Goal: Task Accomplishment & Management: Complete application form

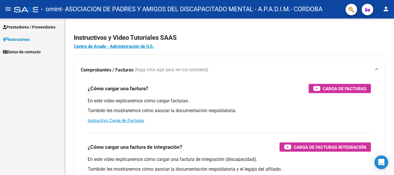
click at [32, 28] on span "Prestadores / Proveedores" at bounding box center [29, 27] width 53 height 6
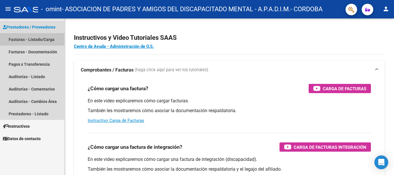
click at [30, 42] on link "Facturas - Listado/Carga" at bounding box center [32, 39] width 64 height 12
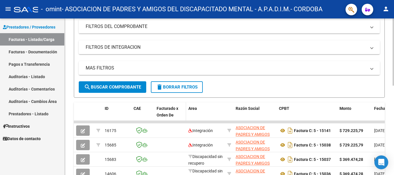
scroll to position [154, 0]
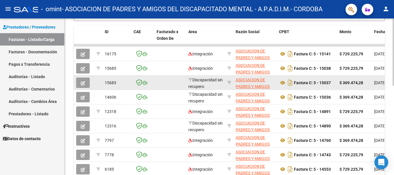
drag, startPoint x: 320, startPoint y: 83, endPoint x: 332, endPoint y: 82, distance: 12.1
click at [332, 82] on div "Factura C: 5 - 15037" at bounding box center [307, 82] width 56 height 9
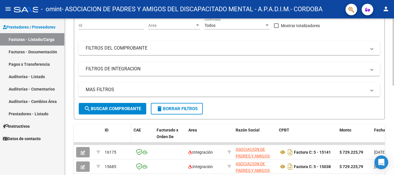
scroll to position [0, 0]
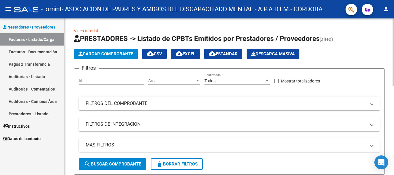
click at [122, 55] on span "Cargar Comprobante" at bounding box center [106, 53] width 55 height 5
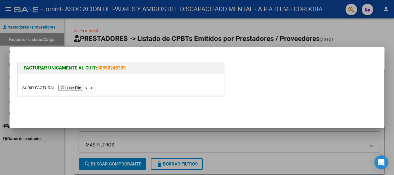
click at [78, 87] on input "file" at bounding box center [58, 88] width 73 height 6
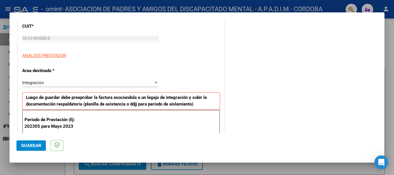
scroll to position [154, 0]
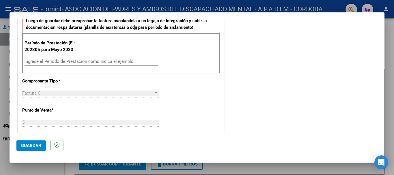
click at [50, 60] on input "Ingrese el Período de Prestación como indica el ejemplo" at bounding box center [91, 61] width 133 height 5
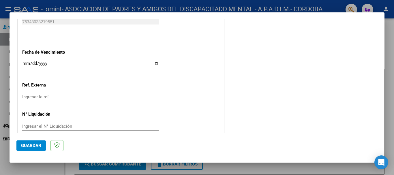
scroll to position [383, 0]
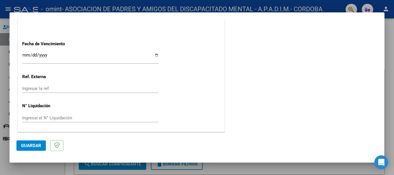
type input "202507"
click at [154, 55] on input "Ingresar la fecha" at bounding box center [90, 57] width 137 height 9
type input "[DATE]"
click at [33, 147] on span "Guardar" at bounding box center [31, 145] width 20 height 5
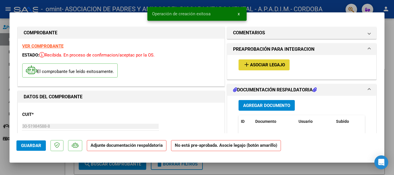
click at [270, 63] on span "Asociar Legajo" at bounding box center [267, 65] width 35 height 5
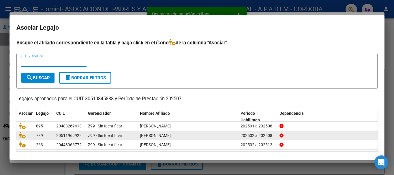
scroll to position [19, 0]
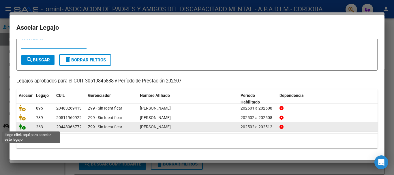
click at [20, 126] on icon at bounding box center [22, 127] width 7 height 6
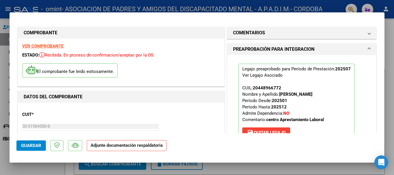
scroll to position [77, 0]
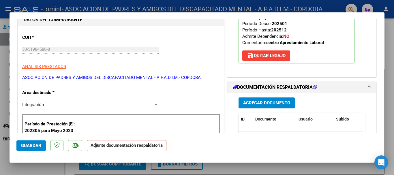
click at [245, 104] on span "Agregar Documento" at bounding box center [266, 103] width 47 height 5
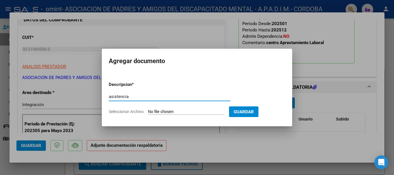
type input "asistencia"
click at [173, 113] on input "Seleccionar Archivo" at bounding box center [186, 111] width 76 height 5
type input "C:\fakepath\ASIST.pdf"
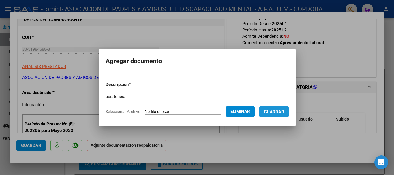
click at [283, 114] on span "Guardar" at bounding box center [274, 111] width 20 height 5
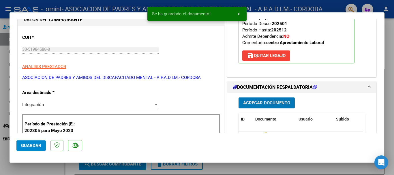
click at [270, 104] on span "Agregar Documento" at bounding box center [266, 103] width 47 height 5
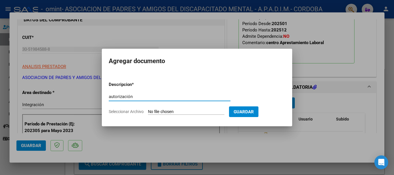
type input "autorización"
click at [191, 109] on form "Descripcion * autorización Escriba aquí una descripcion Seleccionar Archivo Gua…" at bounding box center [197, 98] width 177 height 42
click at [160, 111] on input "Seleccionar Archivo" at bounding box center [186, 111] width 76 height 5
type input "C:\fakepath\AUT [PERSON_NAME][DATE].pdf"
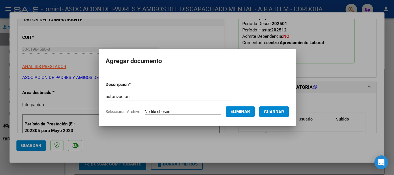
click at [274, 111] on span "Guardar" at bounding box center [274, 111] width 20 height 5
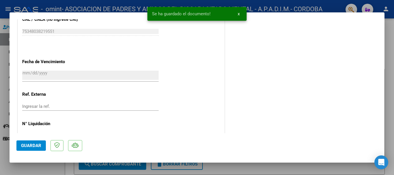
scroll to position [403, 0]
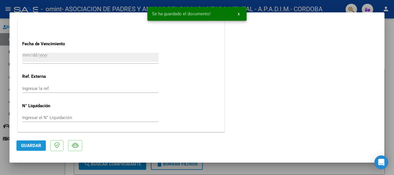
click at [31, 147] on span "Guardar" at bounding box center [31, 145] width 20 height 5
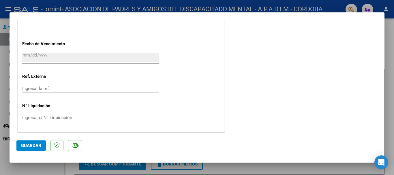
click at [387, 52] on div at bounding box center [197, 87] width 394 height 175
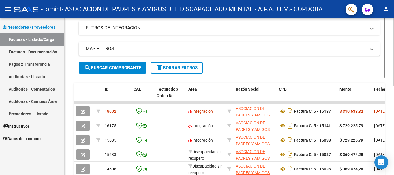
scroll to position [0, 0]
